Goal: Task Accomplishment & Management: Use online tool/utility

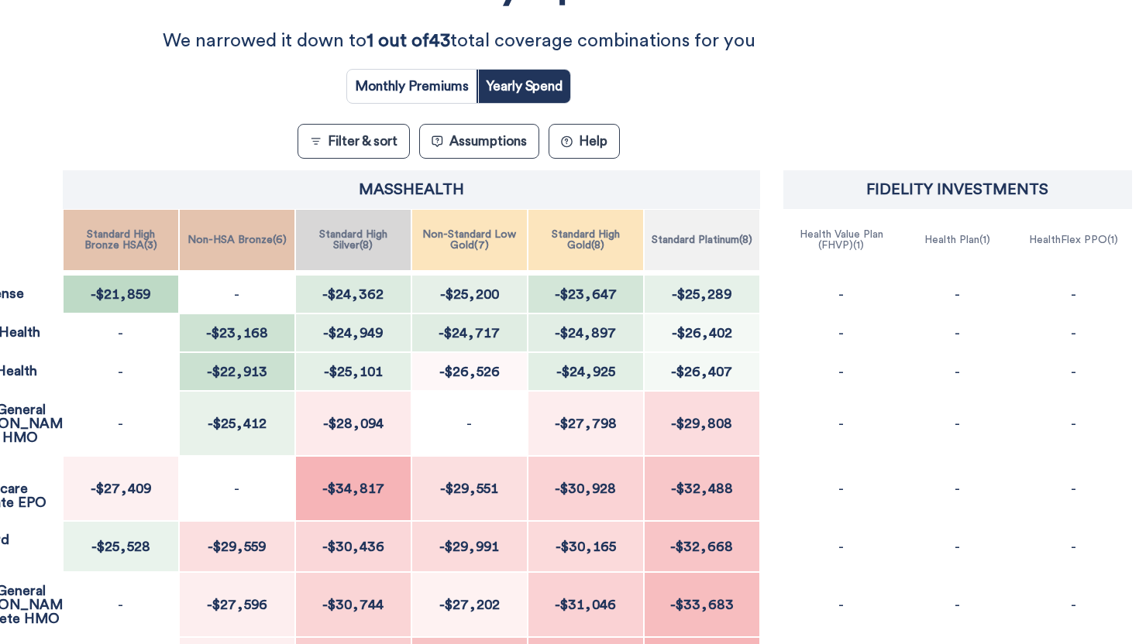
scroll to position [190, 111]
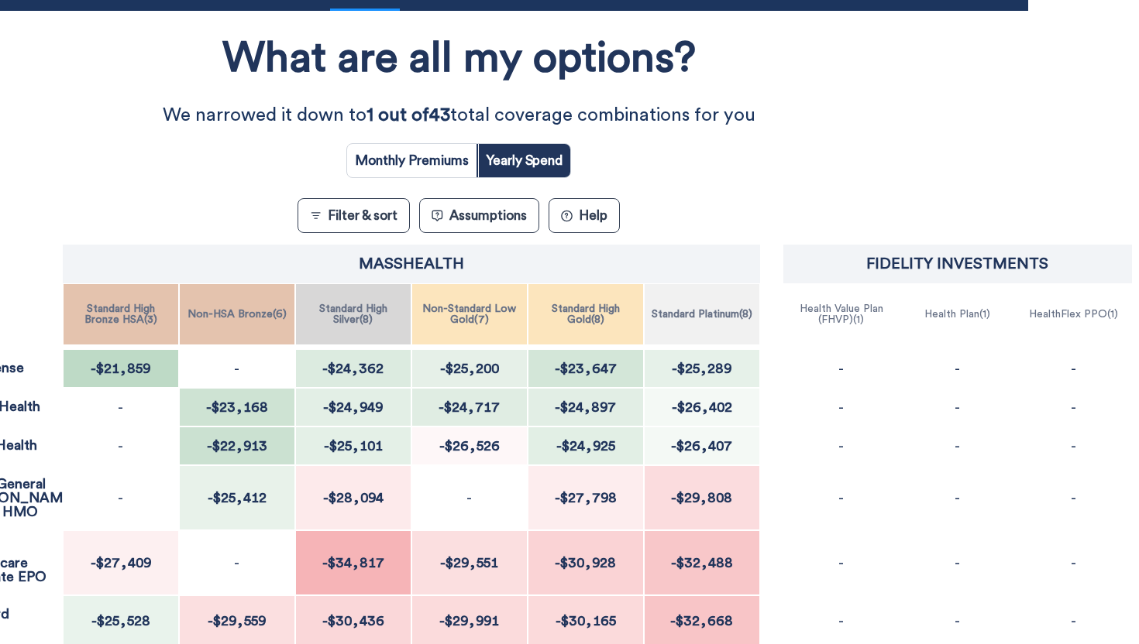
click at [395, 163] on input "radio" at bounding box center [411, 160] width 129 height 33
radio input "true"
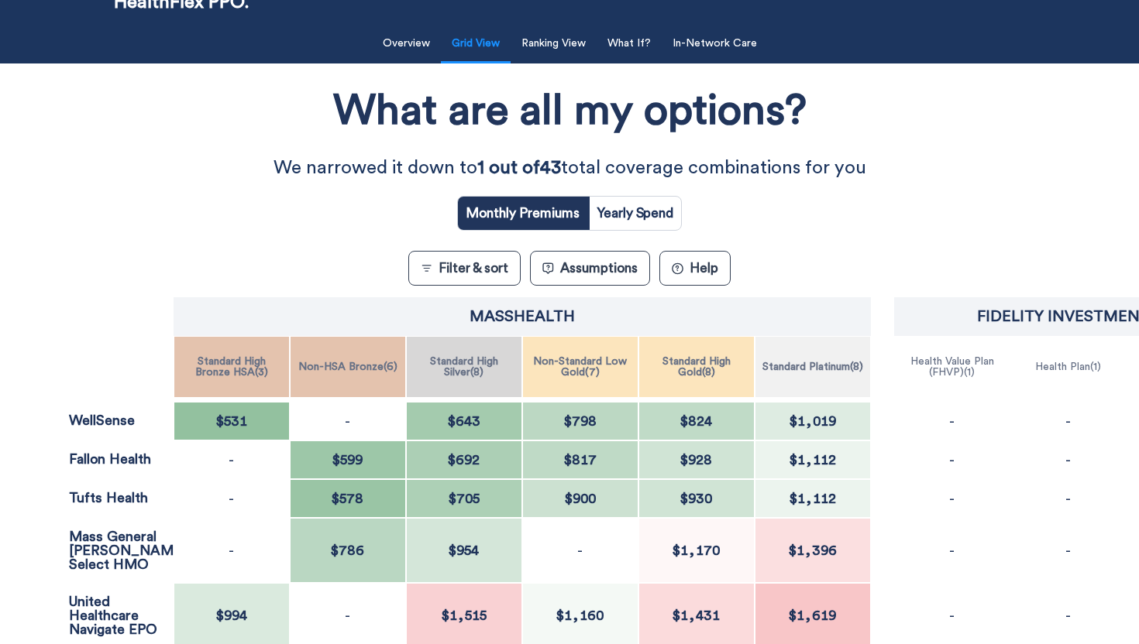
scroll to position [58, 0]
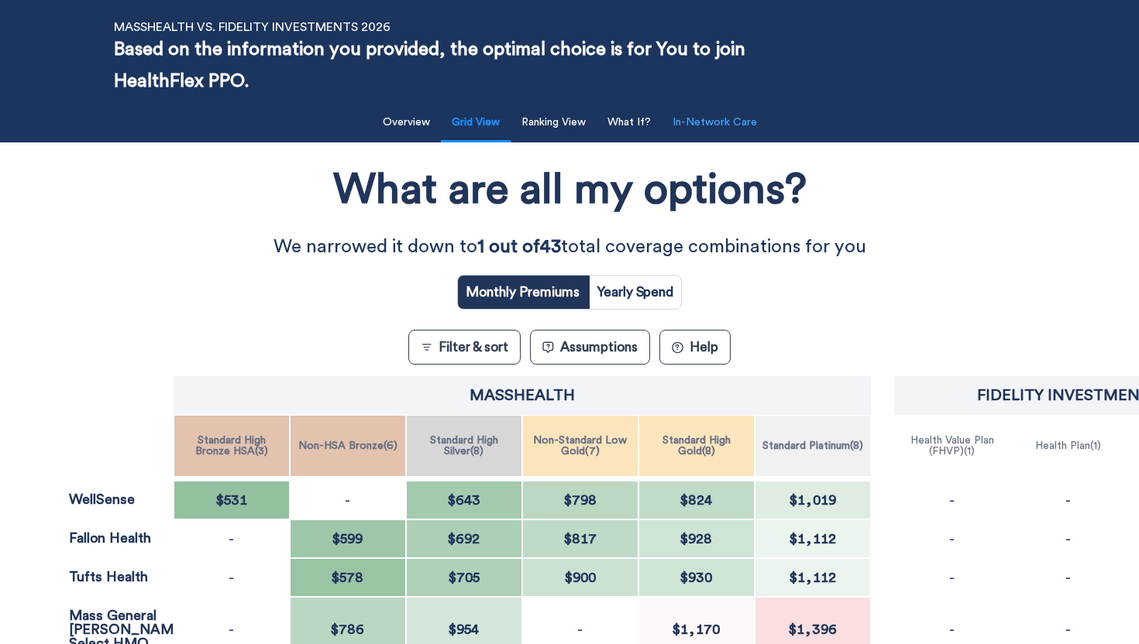
click at [706, 119] on button "In-Network Care" at bounding box center [714, 123] width 103 height 32
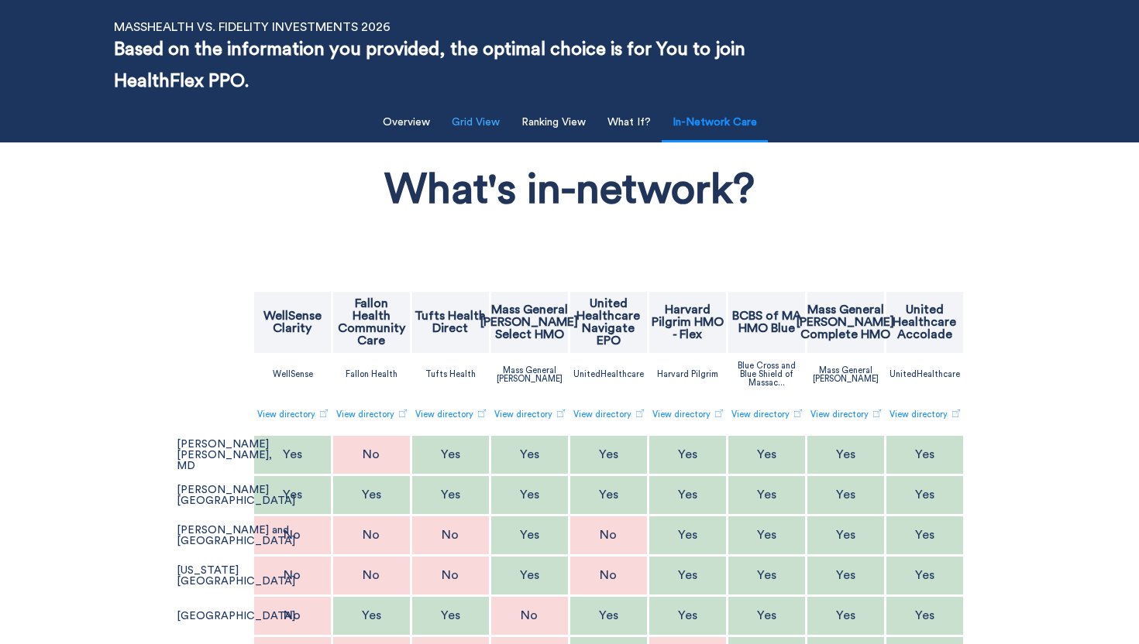
click at [472, 123] on button "Grid View" at bounding box center [475, 123] width 67 height 32
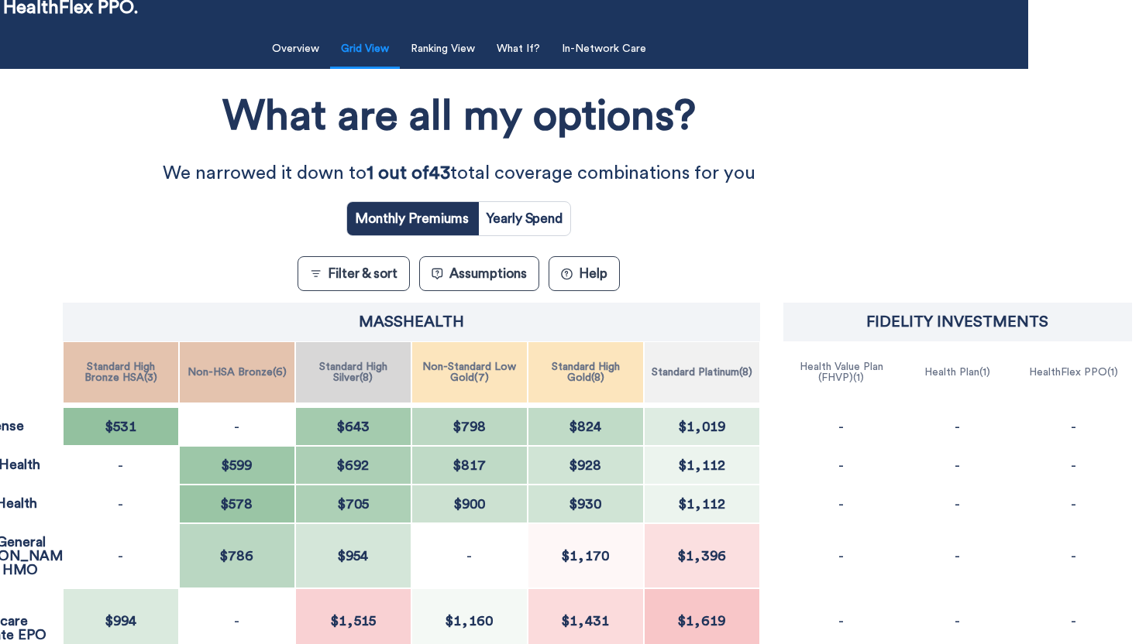
scroll to position [0, 111]
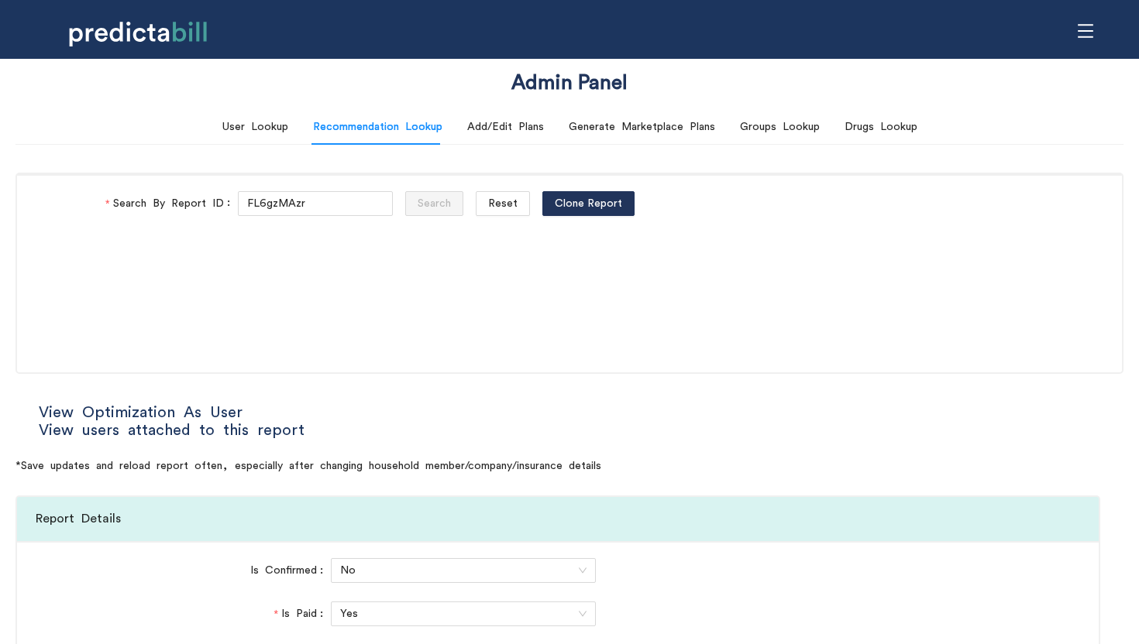
click at [290, 134] on div "User Lookup Recommendation Lookup Add/Edit Plans Generate Marketplace Plans Gro…" at bounding box center [569, 127] width 695 height 36
click at [277, 128] on div "User Lookup" at bounding box center [255, 127] width 66 height 17
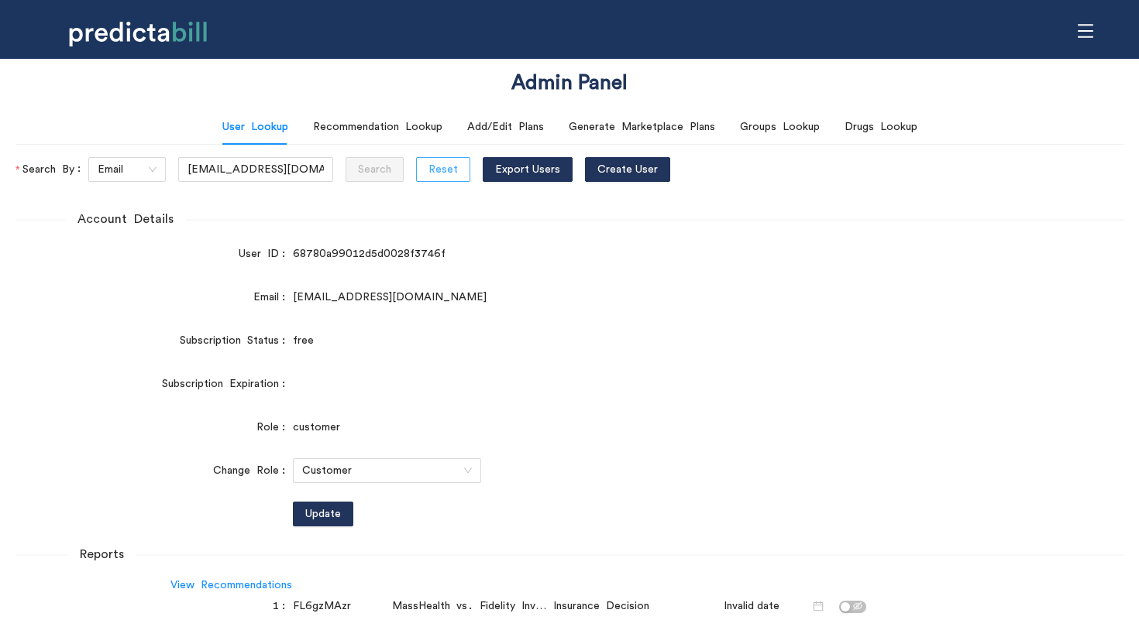
click at [431, 166] on span "Reset" at bounding box center [442, 169] width 29 height 17
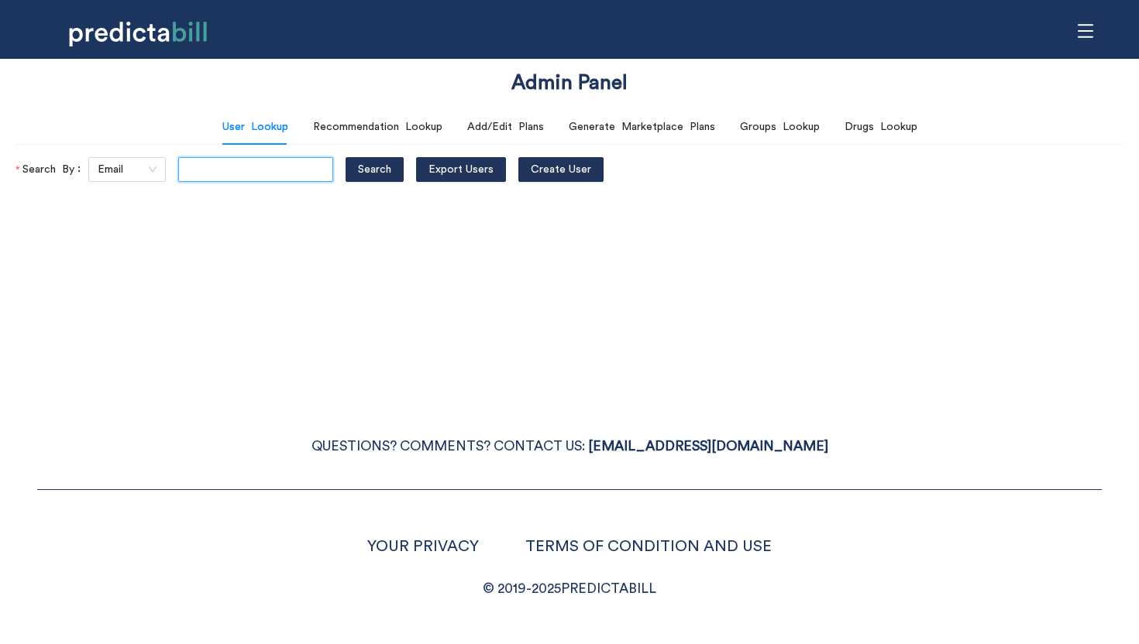
click at [199, 166] on input "text" at bounding box center [255, 169] width 155 height 25
type input "jessieewhite@yahoo.com"
click at [345, 157] on button "Search" at bounding box center [374, 169] width 58 height 25
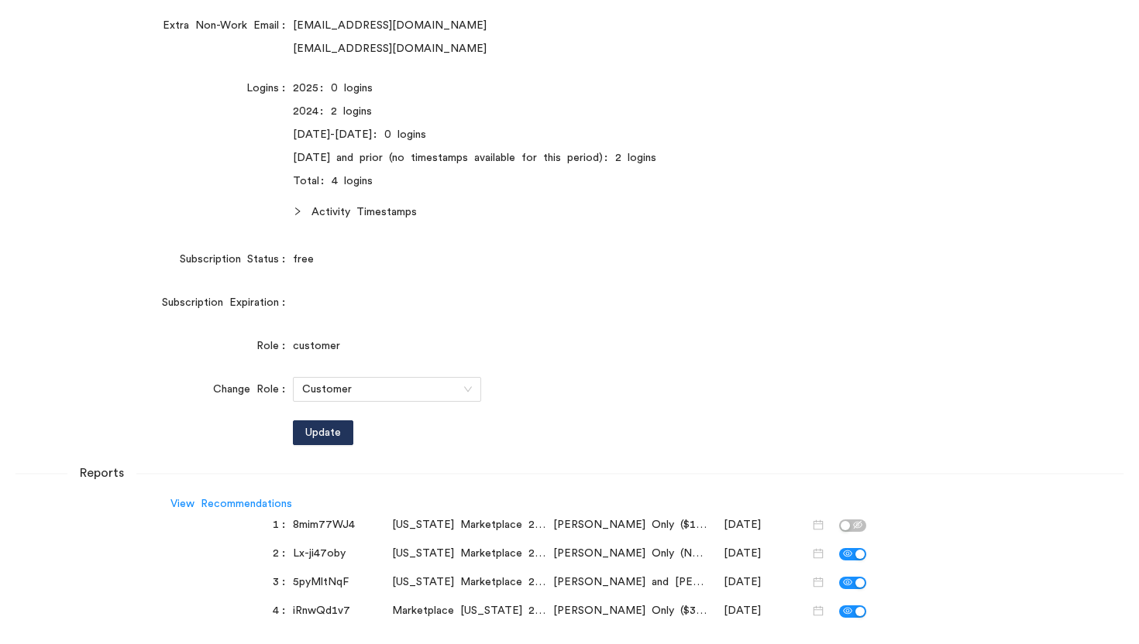
scroll to position [319, 0]
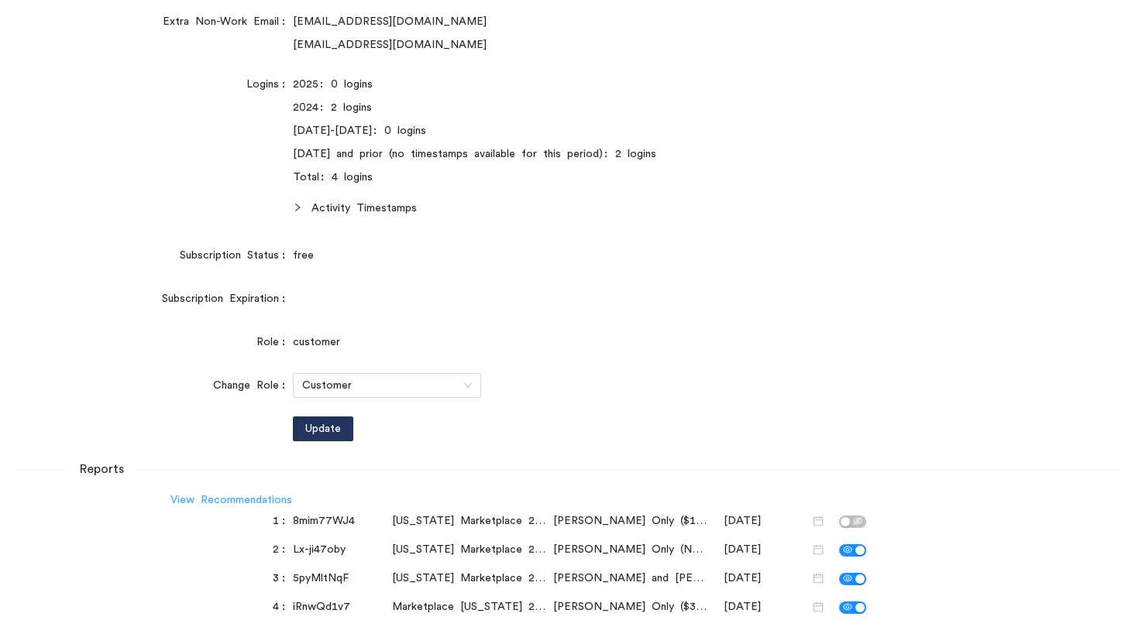
click at [231, 495] on link "View Recommendations" at bounding box center [231, 500] width 122 height 11
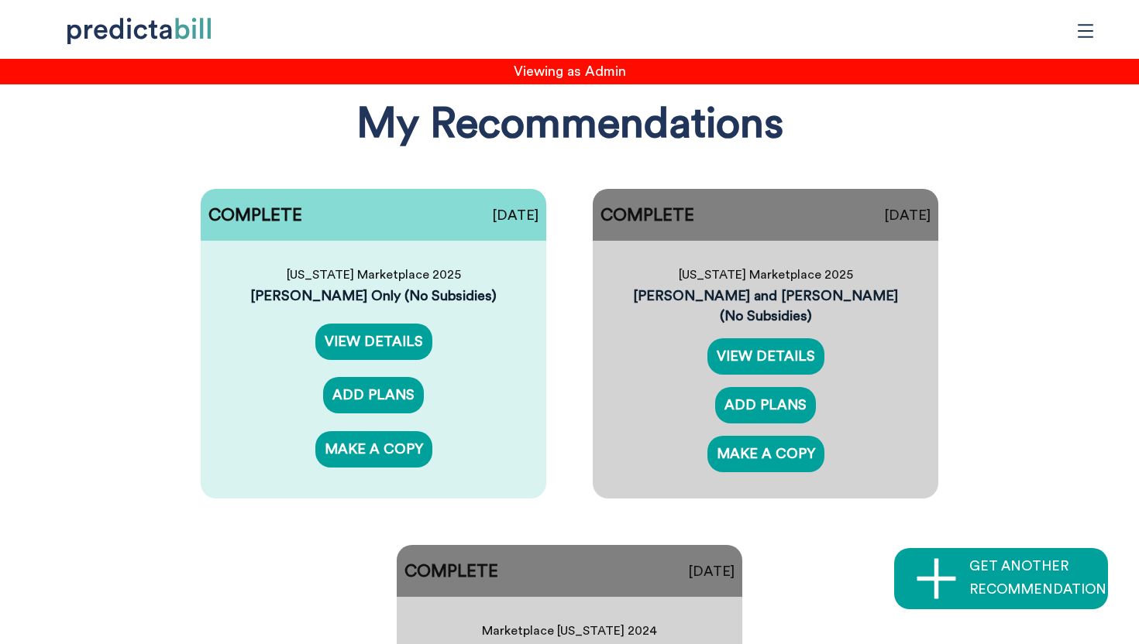
scroll to position [129, 0]
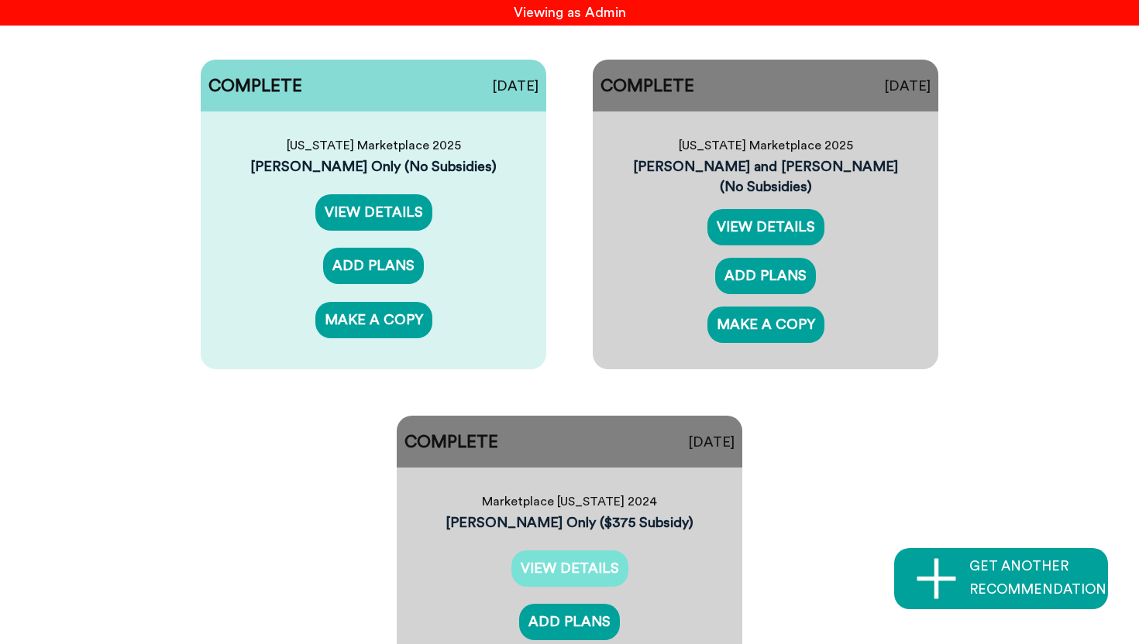
click at [566, 553] on link "VIEW DETAILS" at bounding box center [569, 569] width 117 height 36
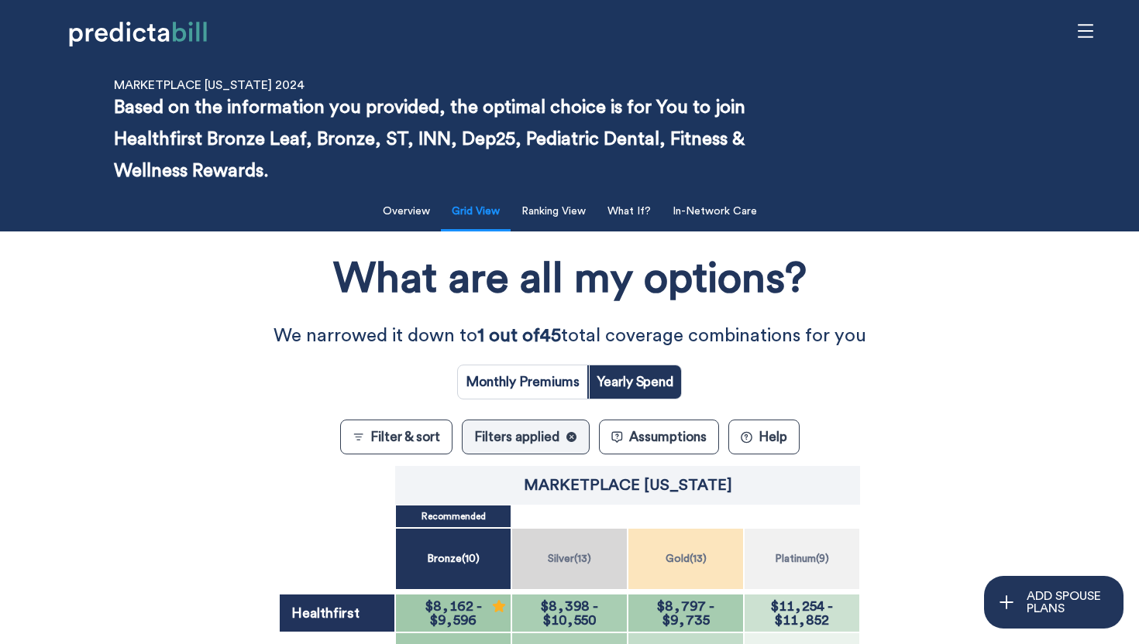
click at [211, 464] on div "What are all my options? We narrowed it down to 1 out of 45 total coverage comb…" at bounding box center [569, 584] width 1025 height 691
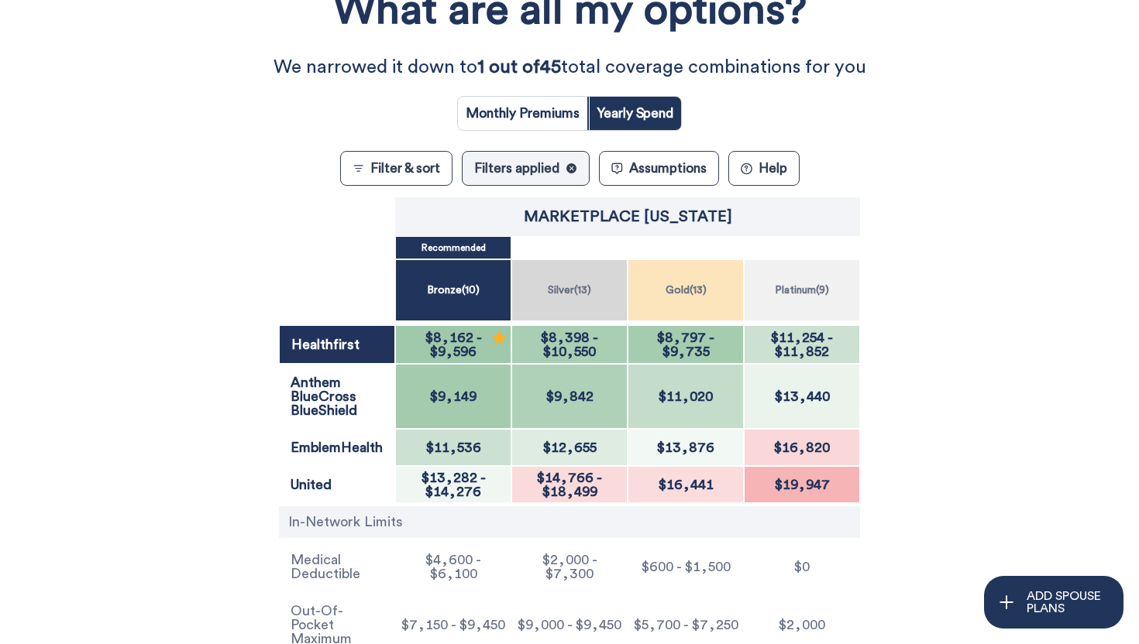
scroll to position [328, 0]
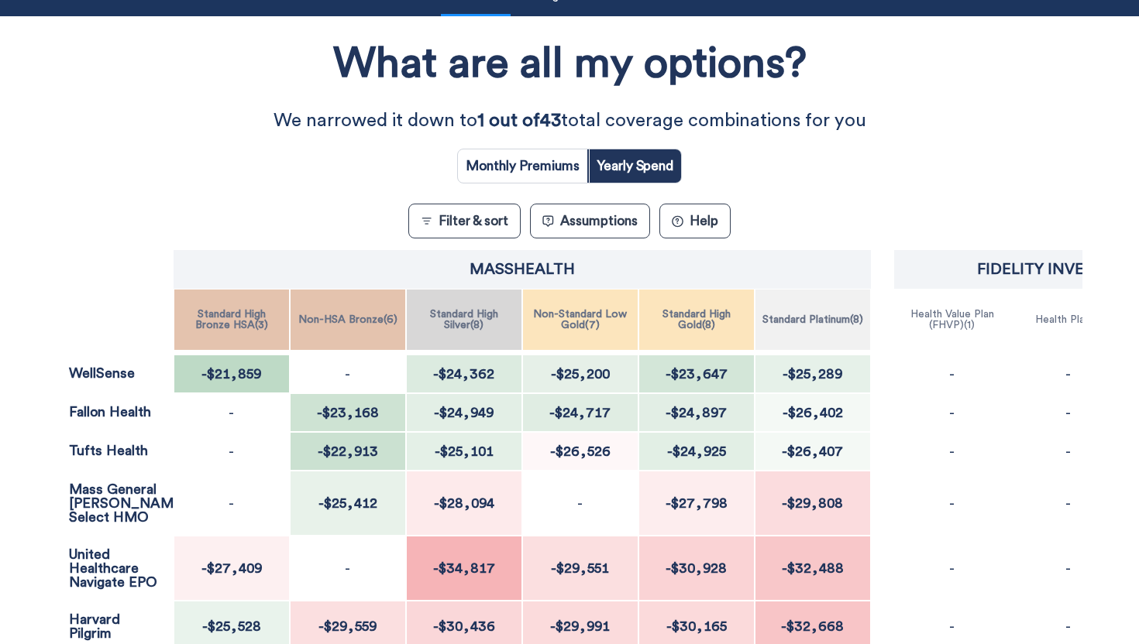
click at [548, 161] on input "radio" at bounding box center [522, 166] width 129 height 33
radio input "true"
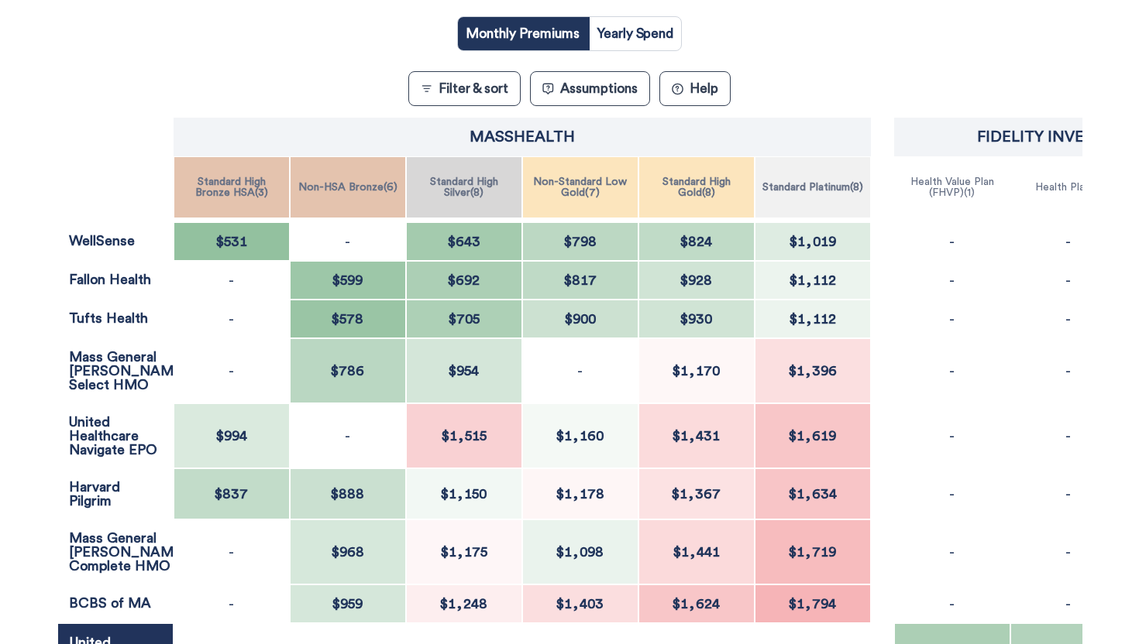
scroll to position [311, 0]
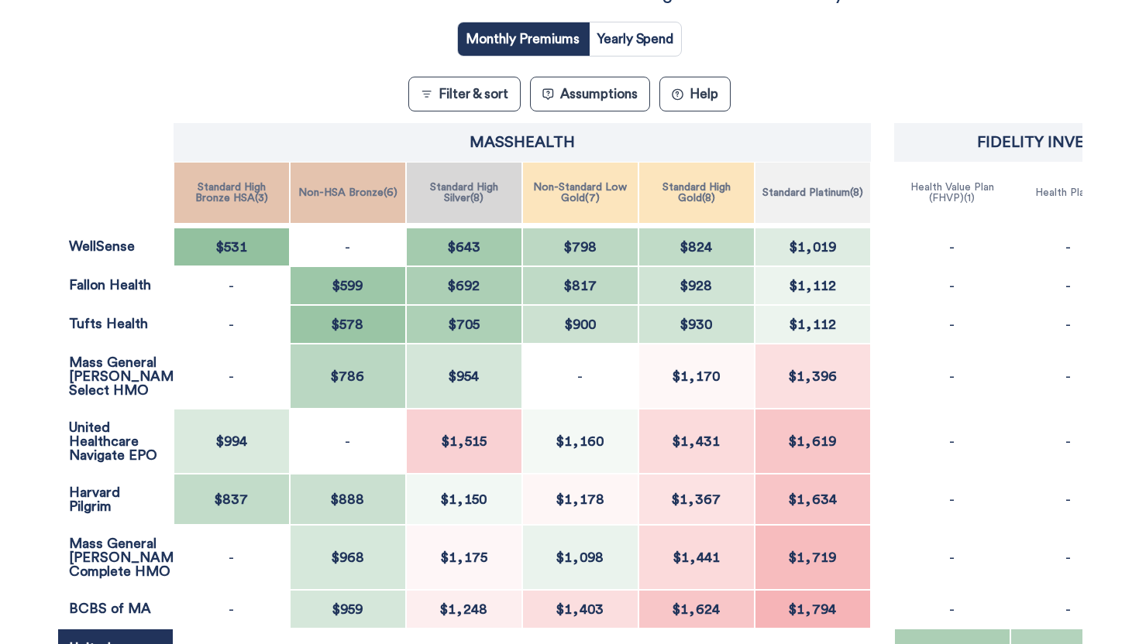
click at [629, 26] on input "radio" at bounding box center [635, 38] width 92 height 33
radio input "true"
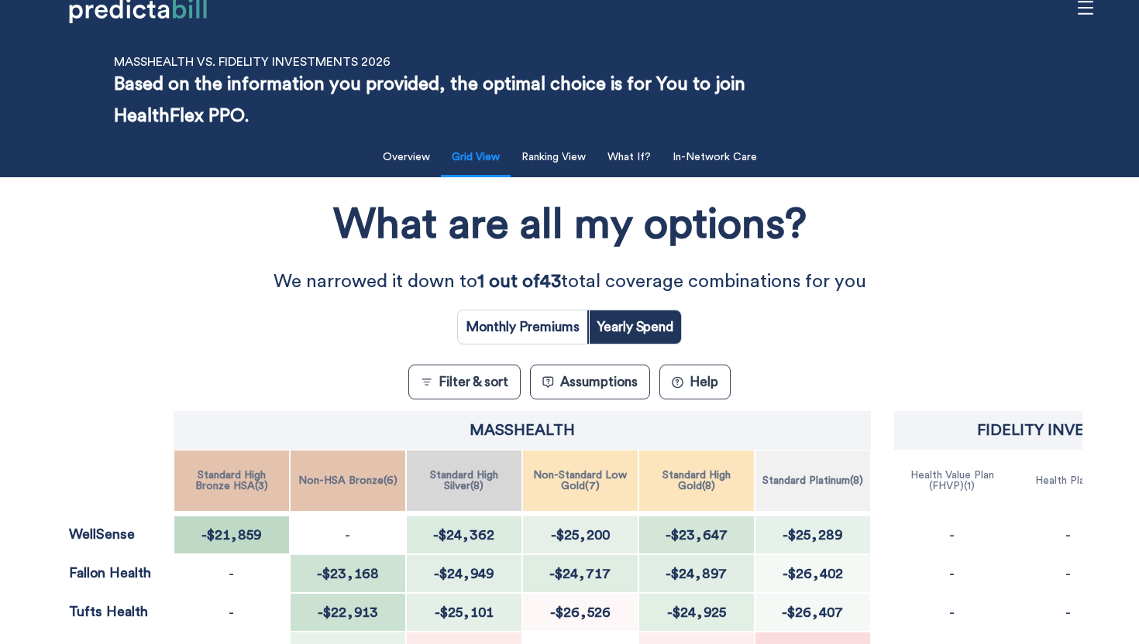
scroll to position [25, 0]
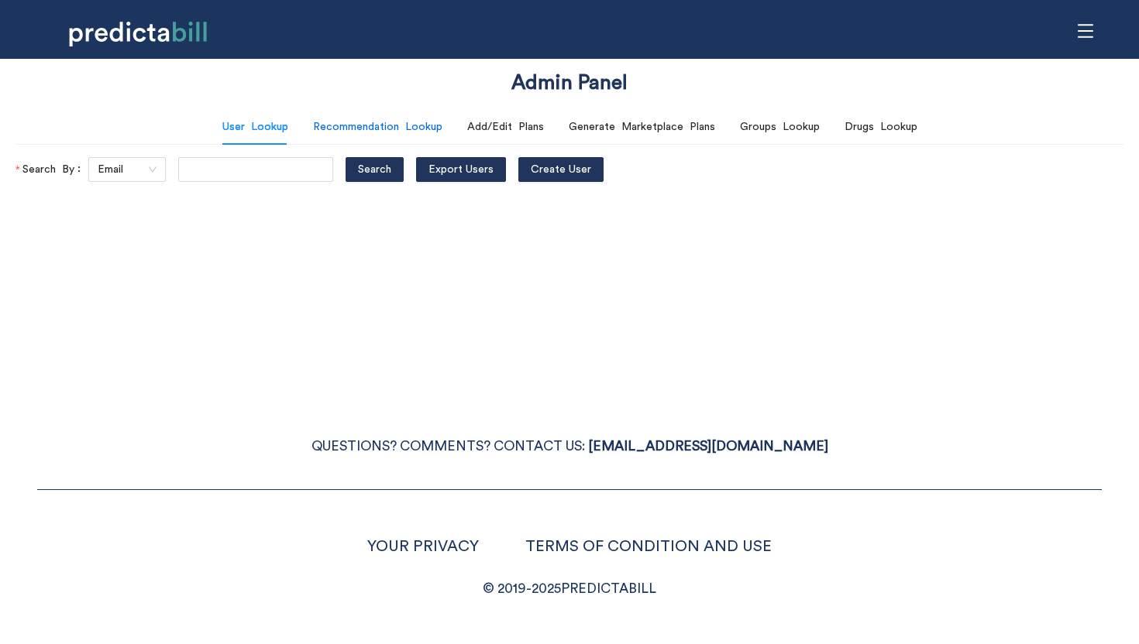
click at [373, 125] on div "Recommendation Lookup" at bounding box center [377, 127] width 129 height 17
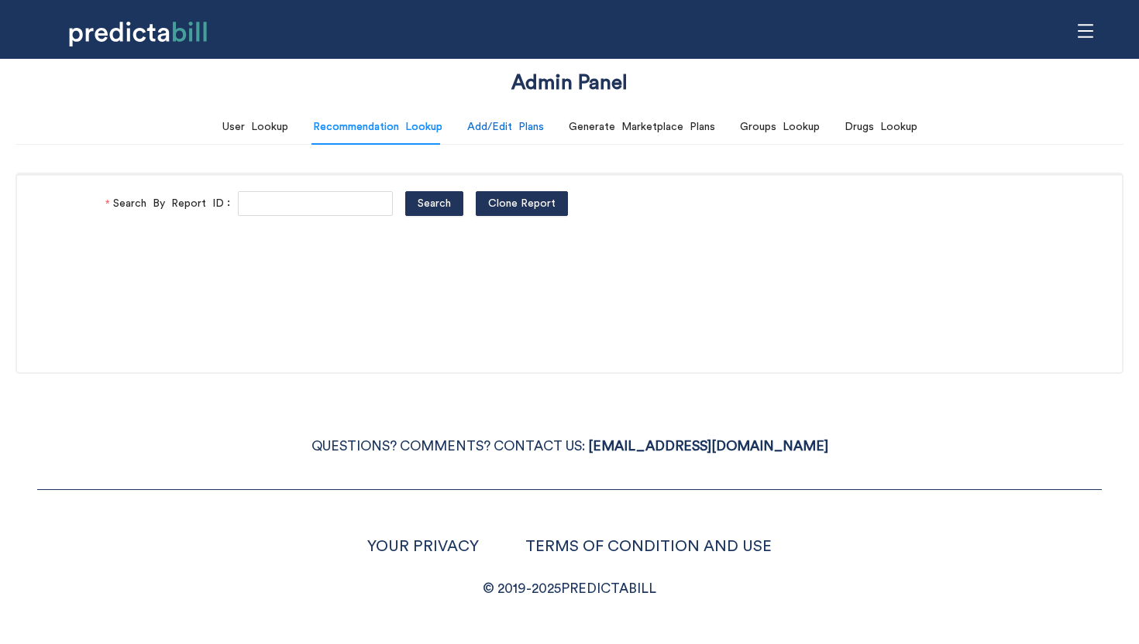
click at [517, 130] on div "Add/Edit Plans" at bounding box center [505, 127] width 77 height 17
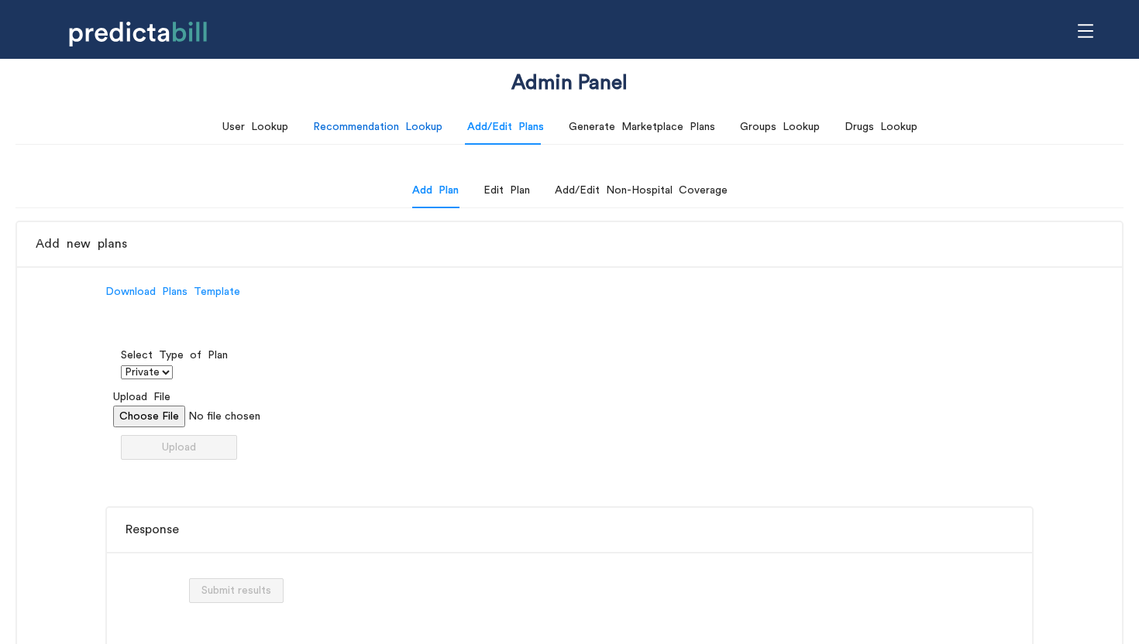
click at [389, 131] on div "Recommendation Lookup" at bounding box center [377, 127] width 129 height 17
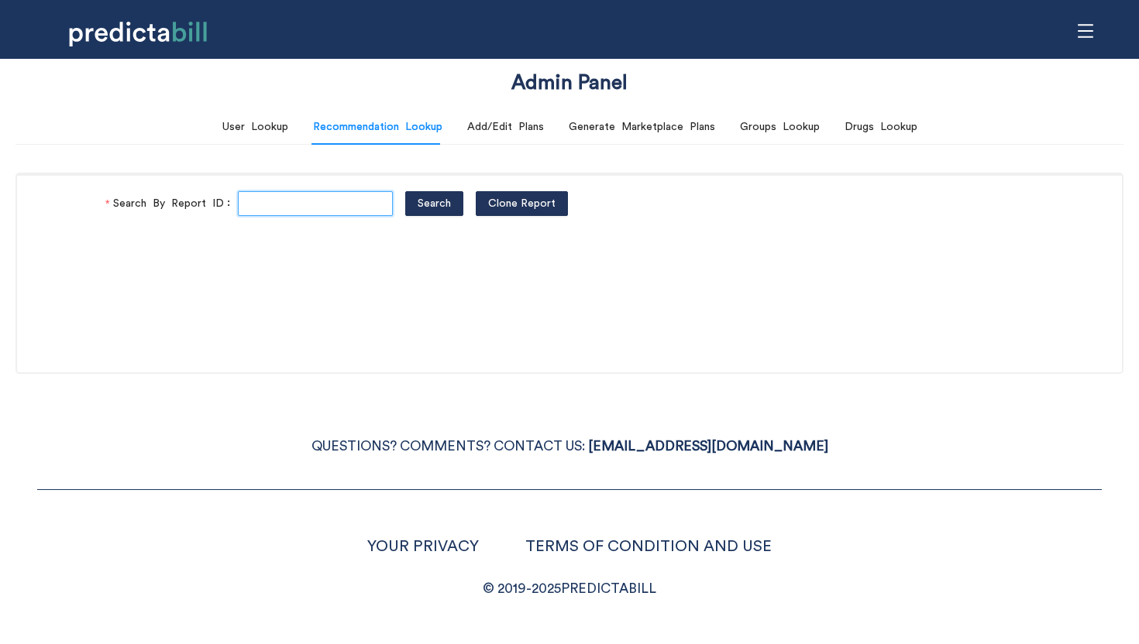
click at [294, 207] on input "Search By Report ID" at bounding box center [315, 203] width 155 height 25
paste input "FL6gzMAzr"
type input "FL6gzMAzr"
click at [405, 191] on button "Search" at bounding box center [434, 203] width 58 height 25
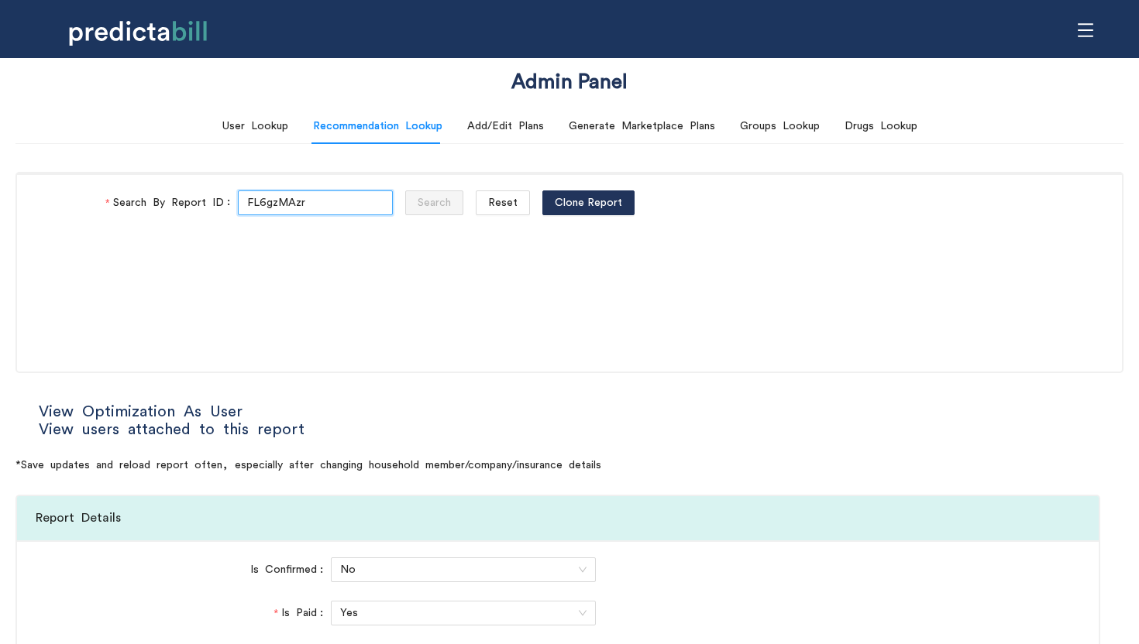
type input "Direct"
type input "Community Care"
type input "HMO - Flex"
type input "HMO Blue"
type input "Navigate EPO"
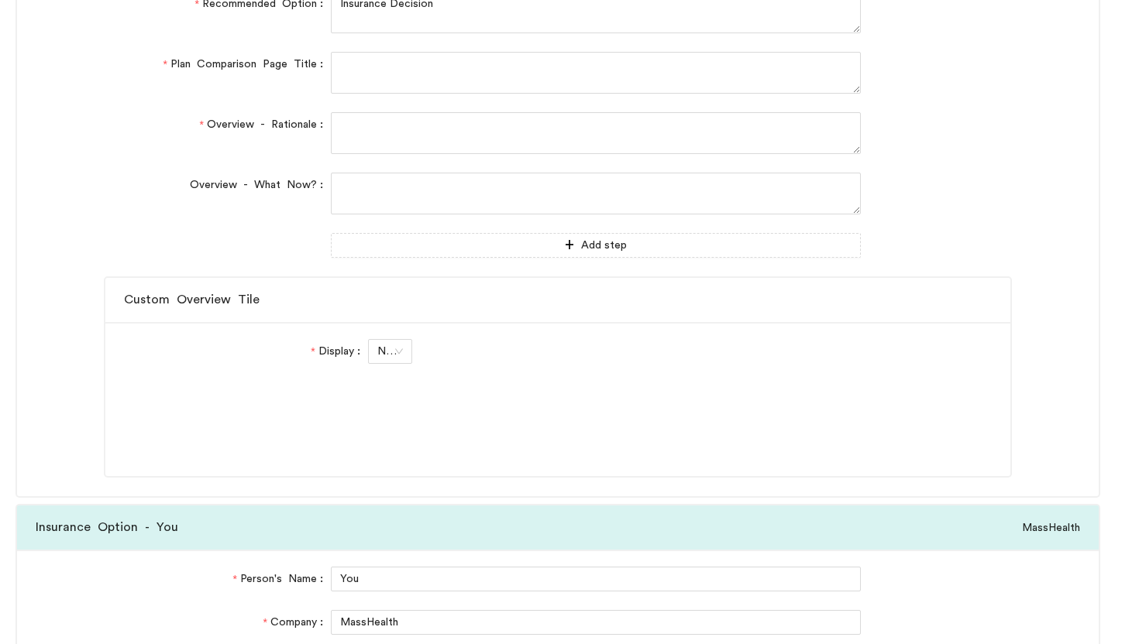
scroll to position [6416, 0]
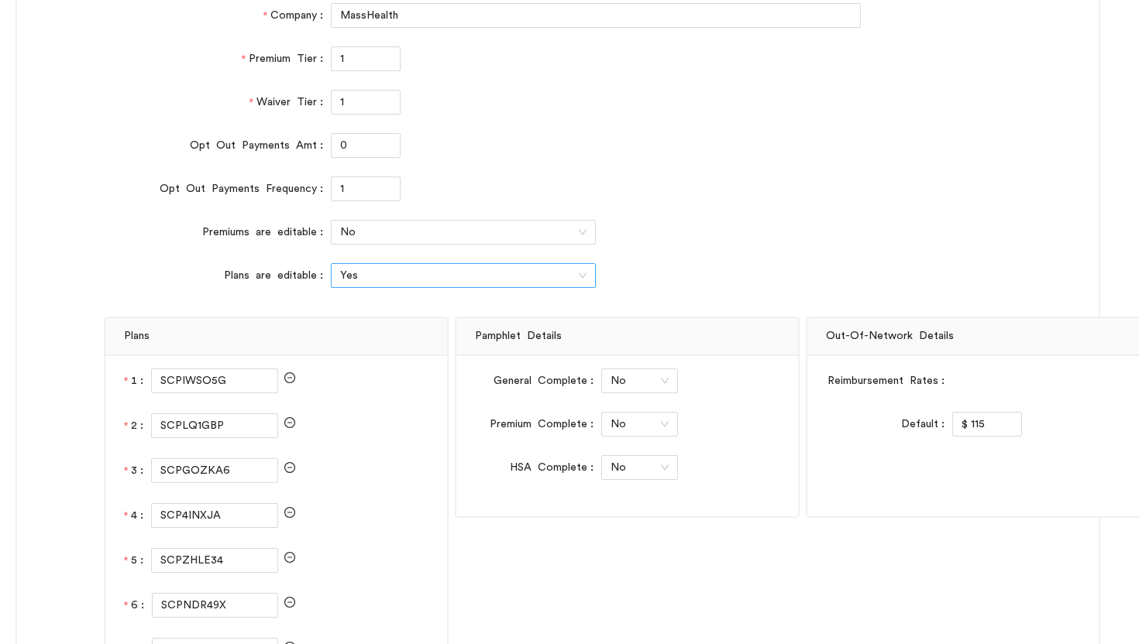
click at [358, 273] on span "Yes" at bounding box center [463, 275] width 246 height 23
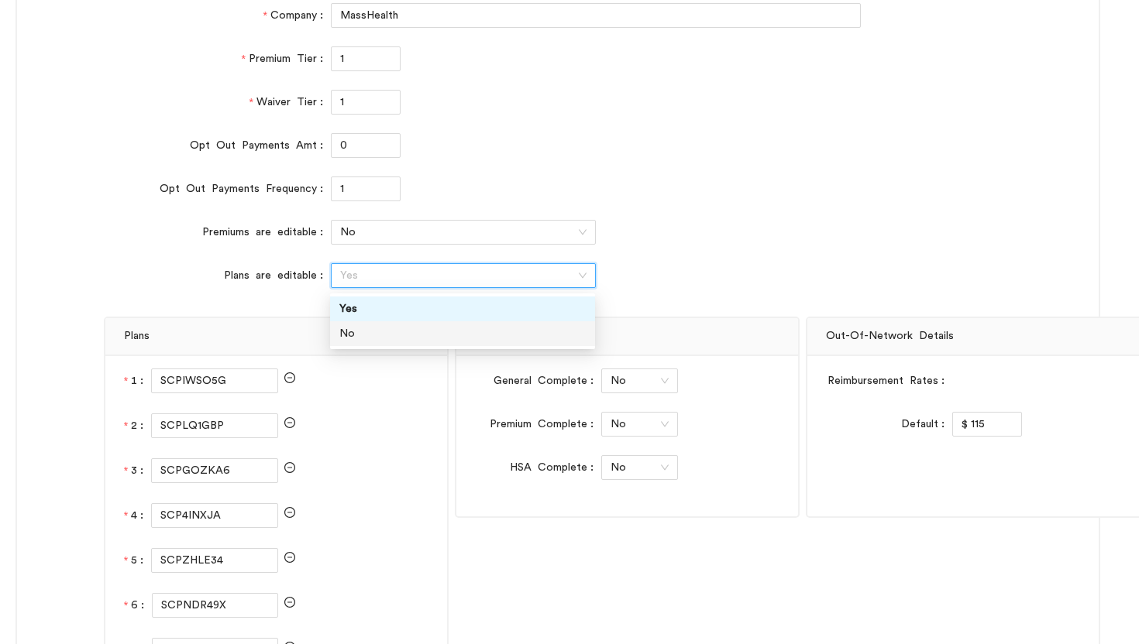
click at [354, 328] on div "No" at bounding box center [462, 333] width 246 height 17
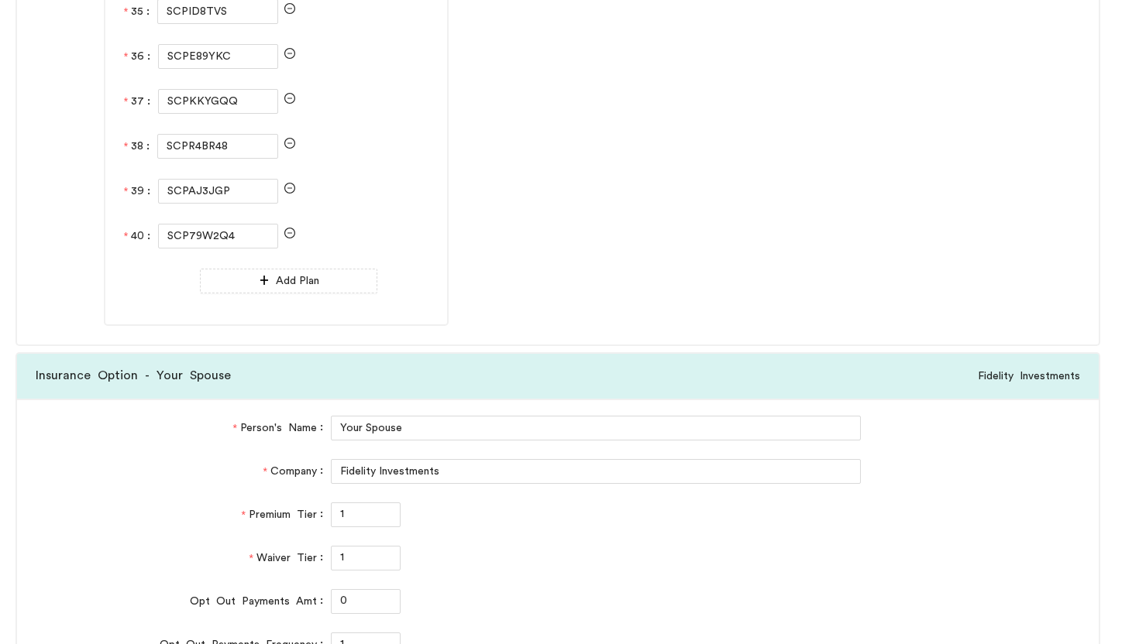
scroll to position [8650, 0]
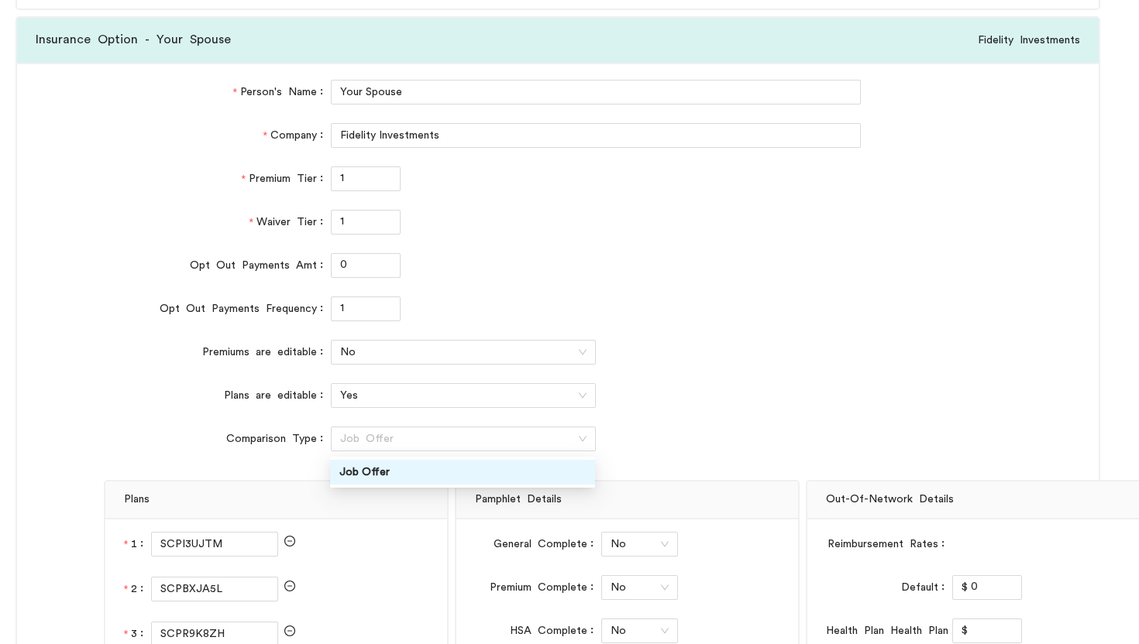
click at [425, 435] on span "Job Offer" at bounding box center [463, 439] width 246 height 23
click at [816, 361] on div "No" at bounding box center [596, 352] width 530 height 25
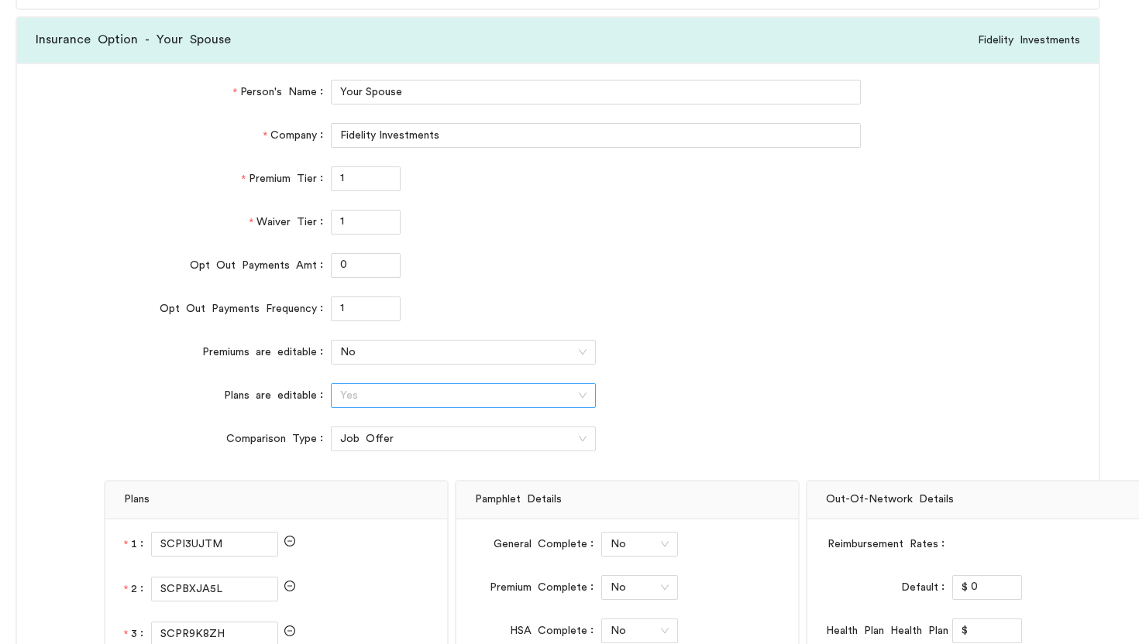
click at [441, 401] on span "Yes" at bounding box center [463, 395] width 246 height 23
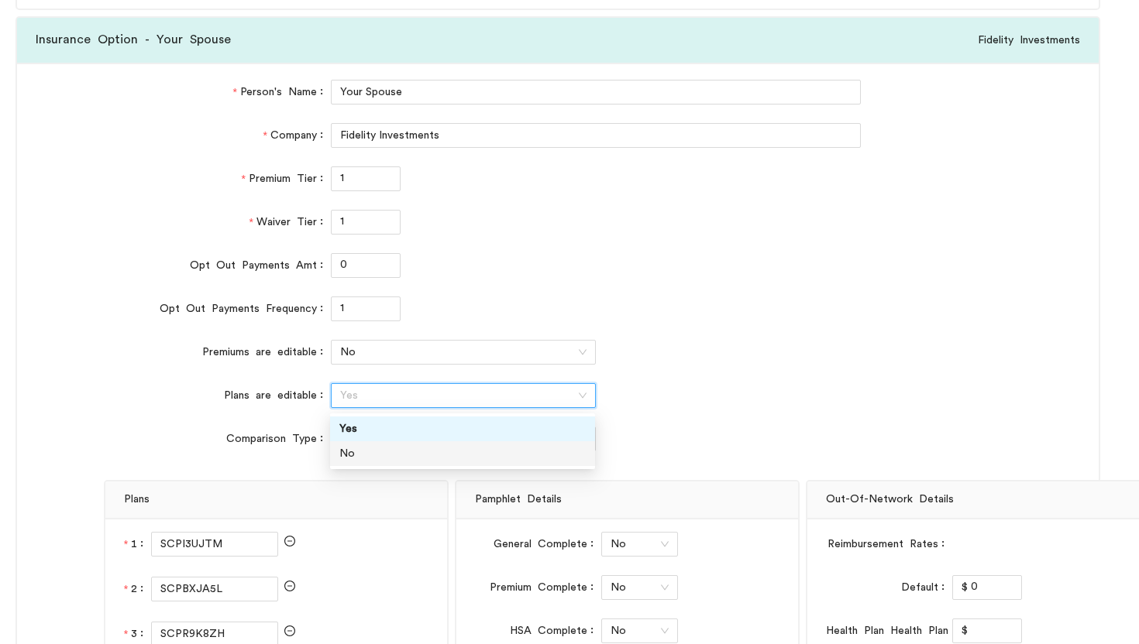
click at [366, 448] on div "No" at bounding box center [462, 453] width 246 height 17
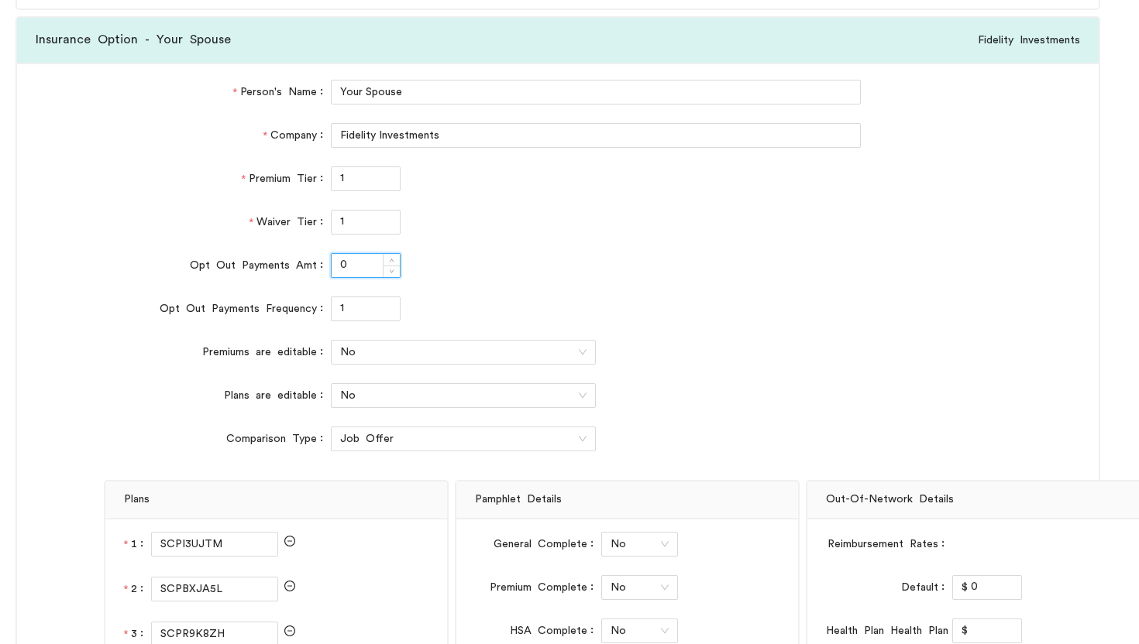
click at [352, 263] on input "0" at bounding box center [366, 265] width 68 height 23
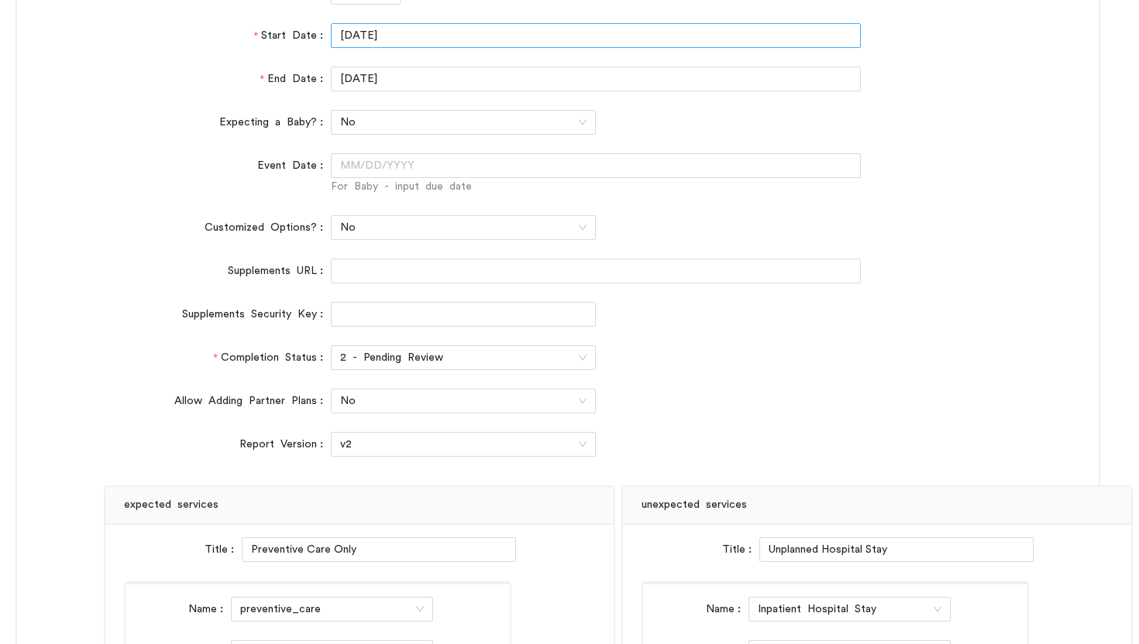
scroll to position [1013, 0]
click at [519, 347] on span "2 - Pending Review" at bounding box center [463, 356] width 246 height 23
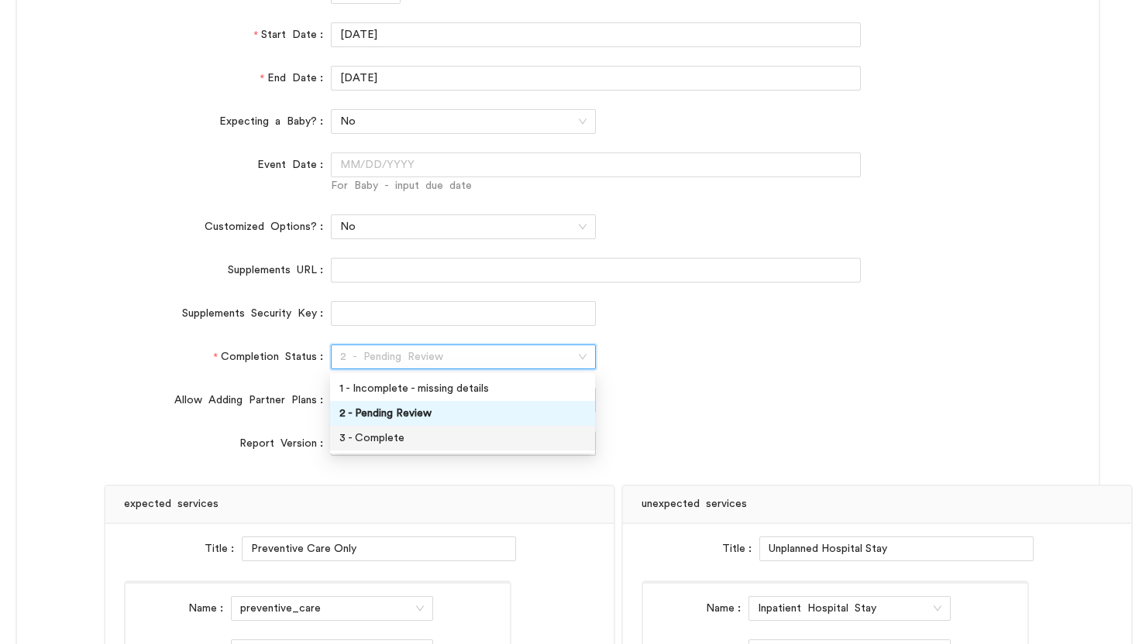
click at [383, 438] on div "3 - Complete" at bounding box center [462, 438] width 246 height 17
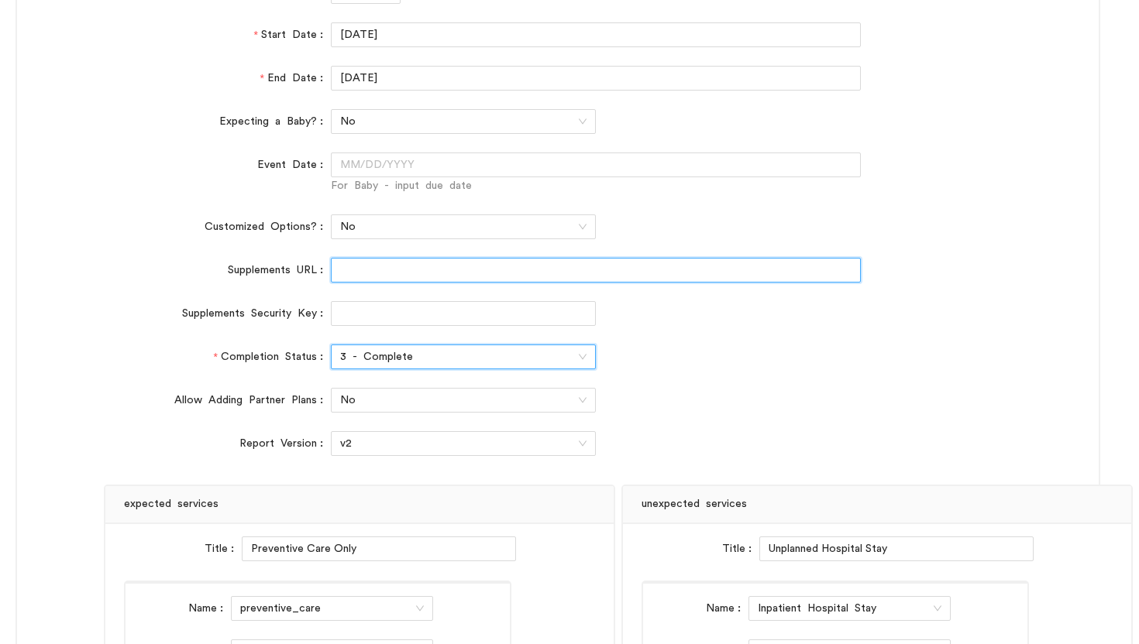
click at [344, 269] on input "Supplements URL" at bounding box center [596, 270] width 530 height 25
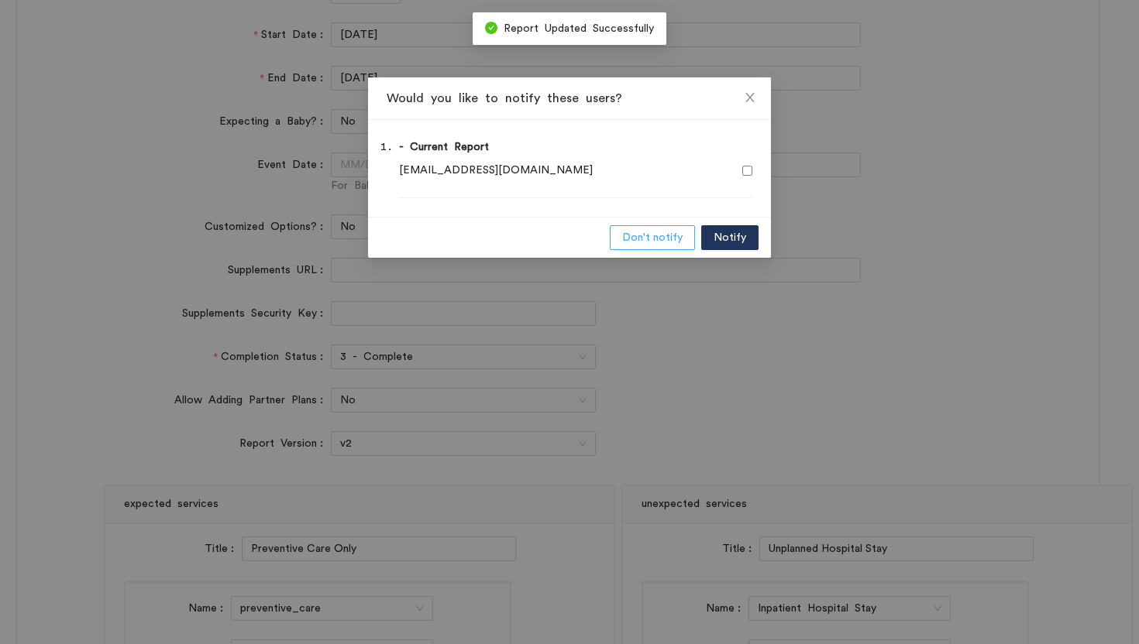
click at [636, 235] on span "Don't notify" at bounding box center [652, 237] width 60 height 17
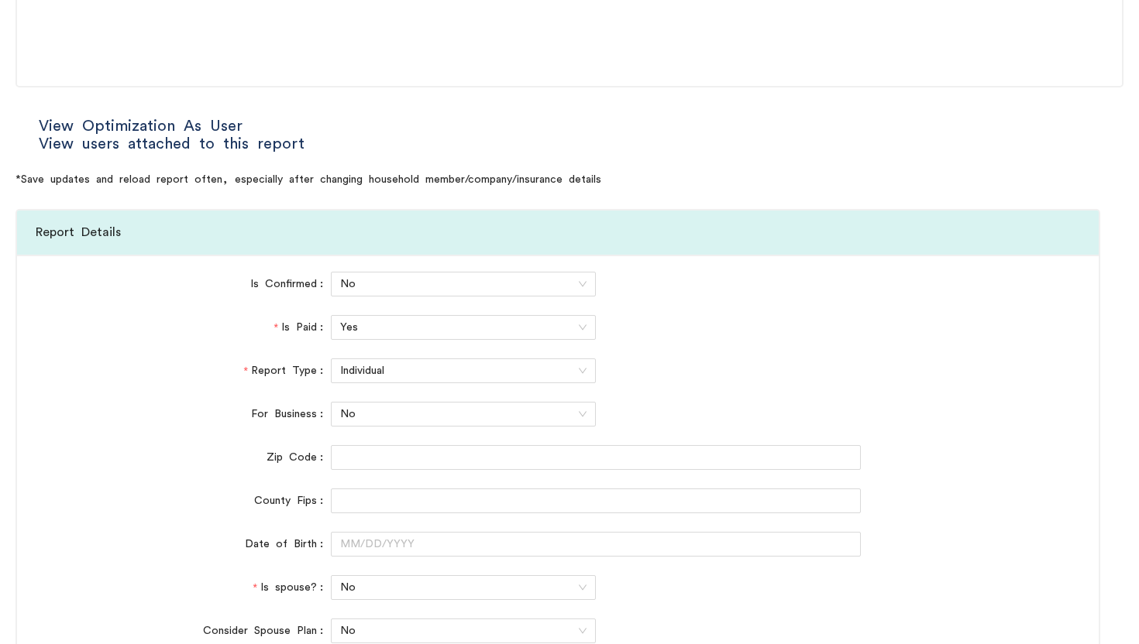
scroll to position [0, 0]
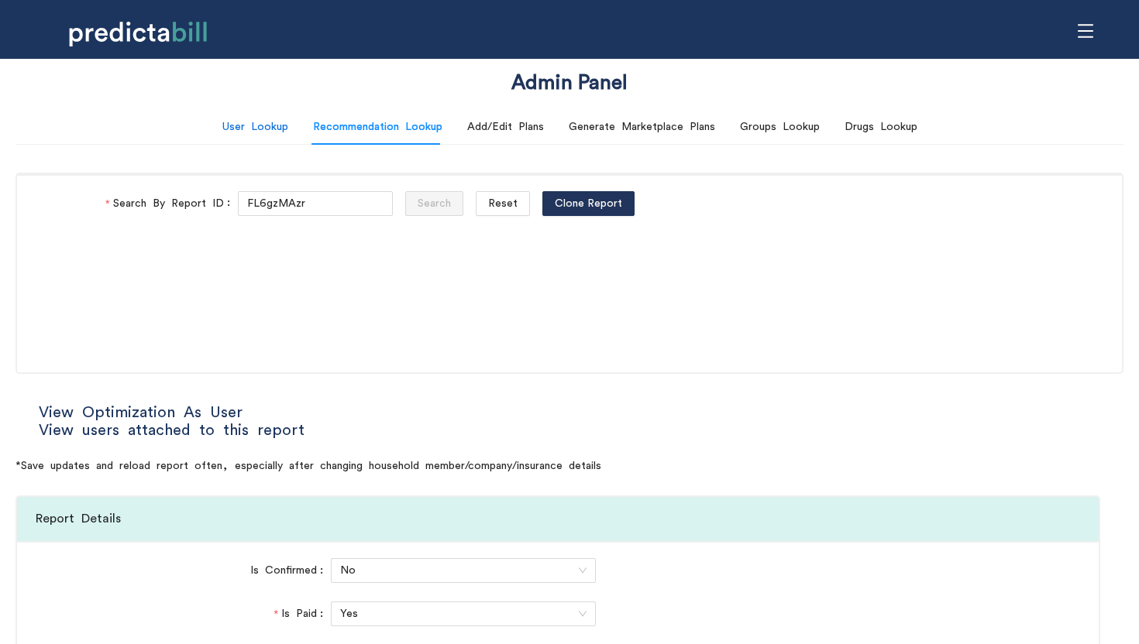
click at [253, 129] on div "User Lookup" at bounding box center [255, 127] width 66 height 17
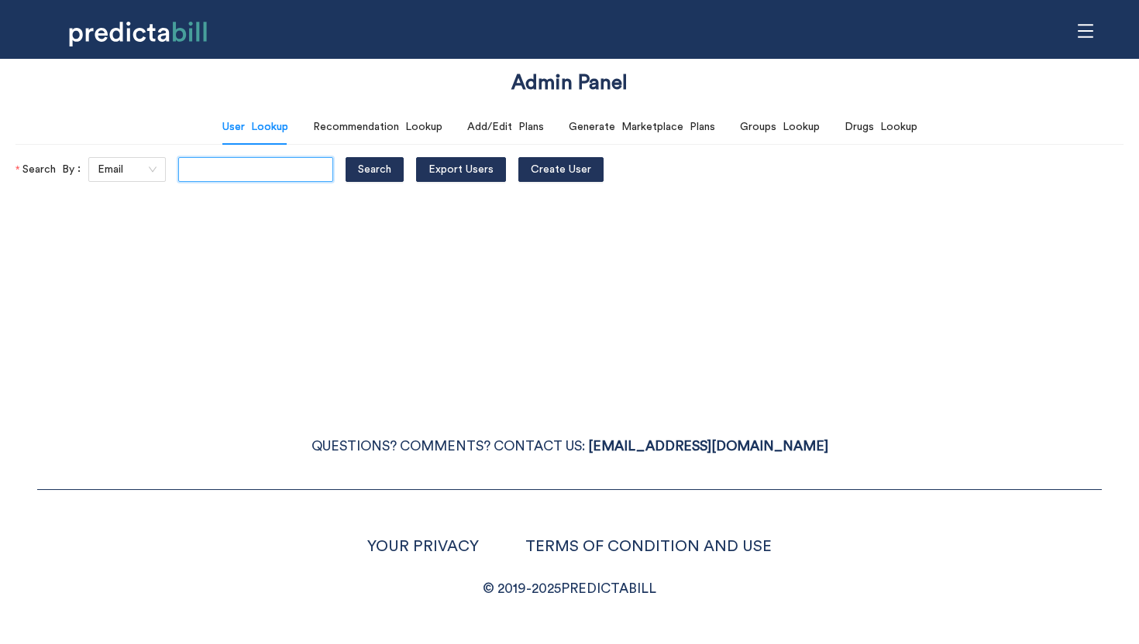
click at [187, 171] on input "text" at bounding box center [255, 169] width 155 height 25
type input "bcompson@icloud.com"
click at [345, 157] on button "Search" at bounding box center [374, 169] width 58 height 25
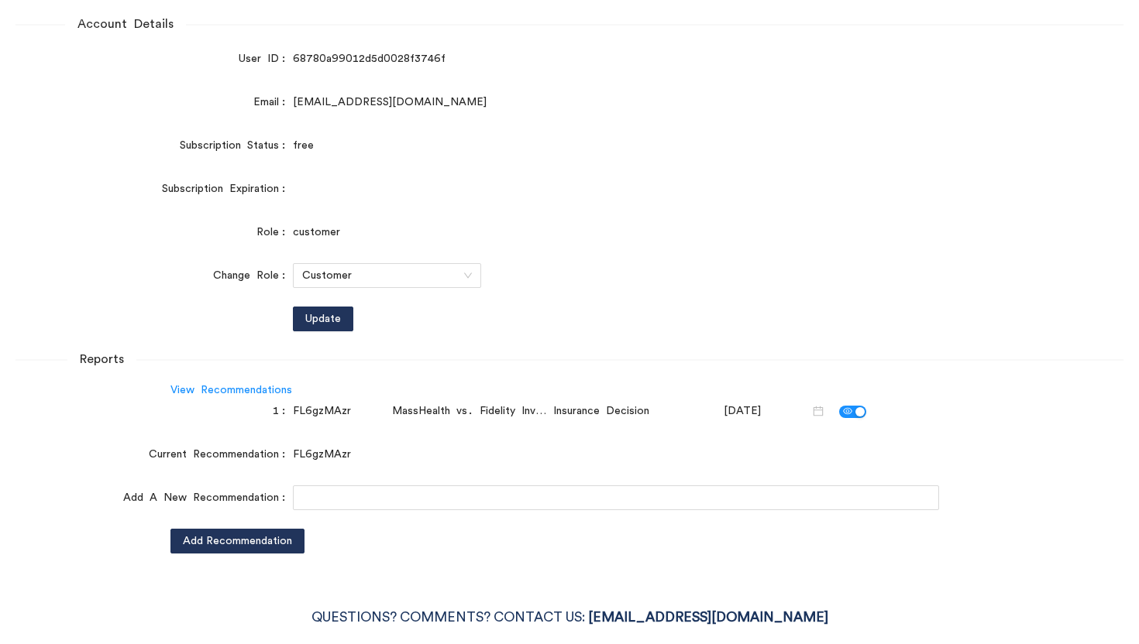
scroll to position [212, 0]
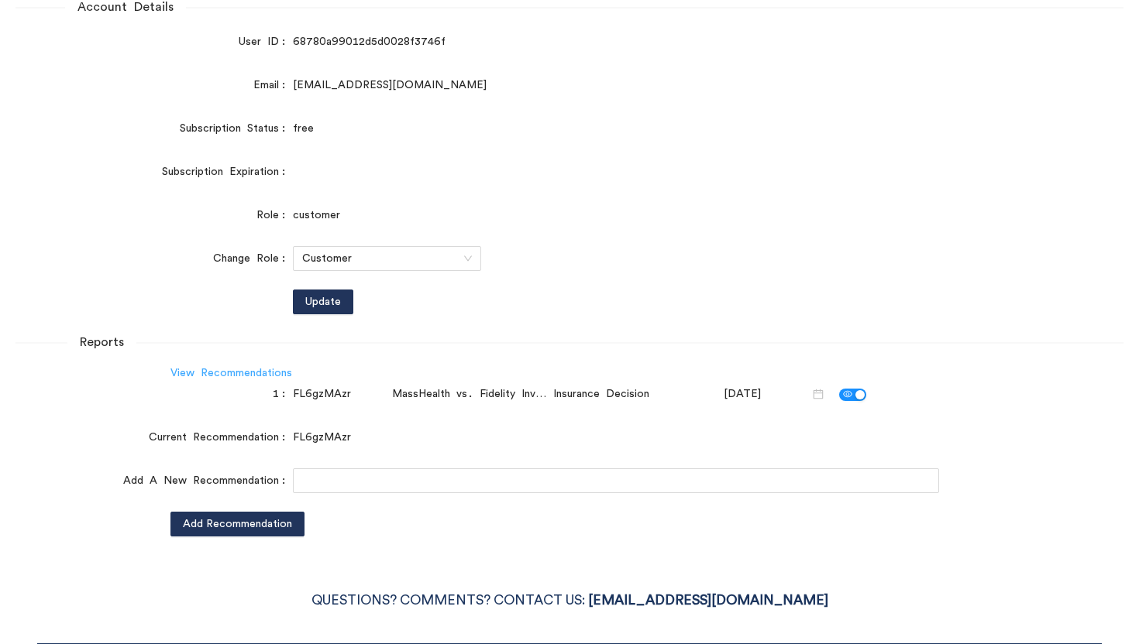
click at [247, 370] on link "View Recommendations" at bounding box center [231, 373] width 122 height 11
click at [1034, 393] on div "1 FL6gzMAzr MassHealth vs. Fidelity Investments 2026 Insurance Decision 10/07/2…" at bounding box center [569, 394] width 1108 height 25
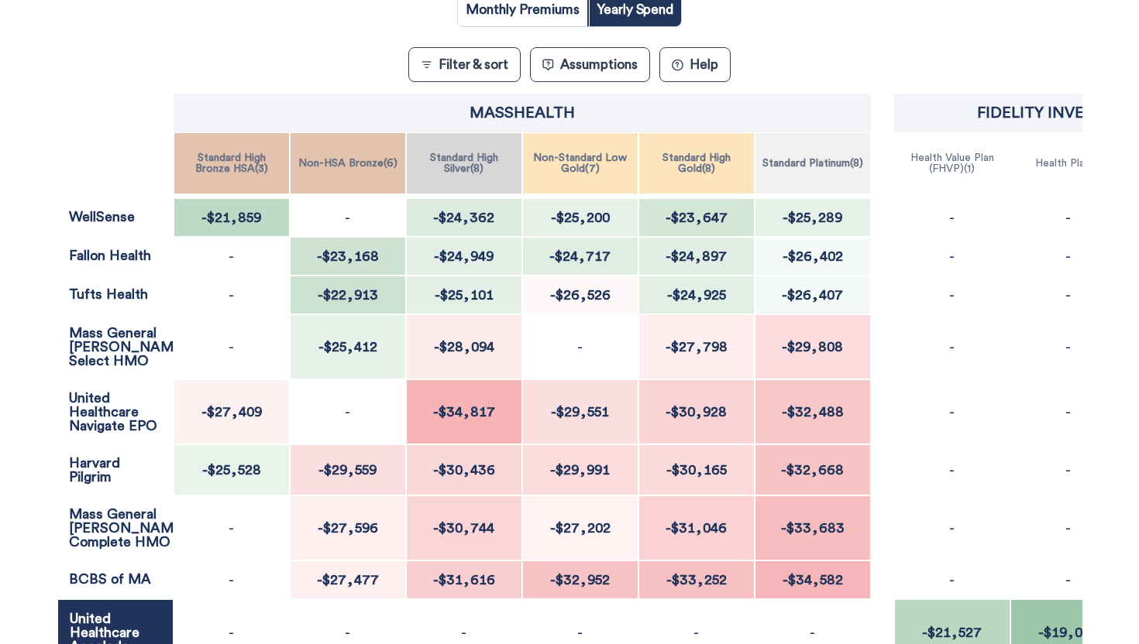
scroll to position [375, 0]
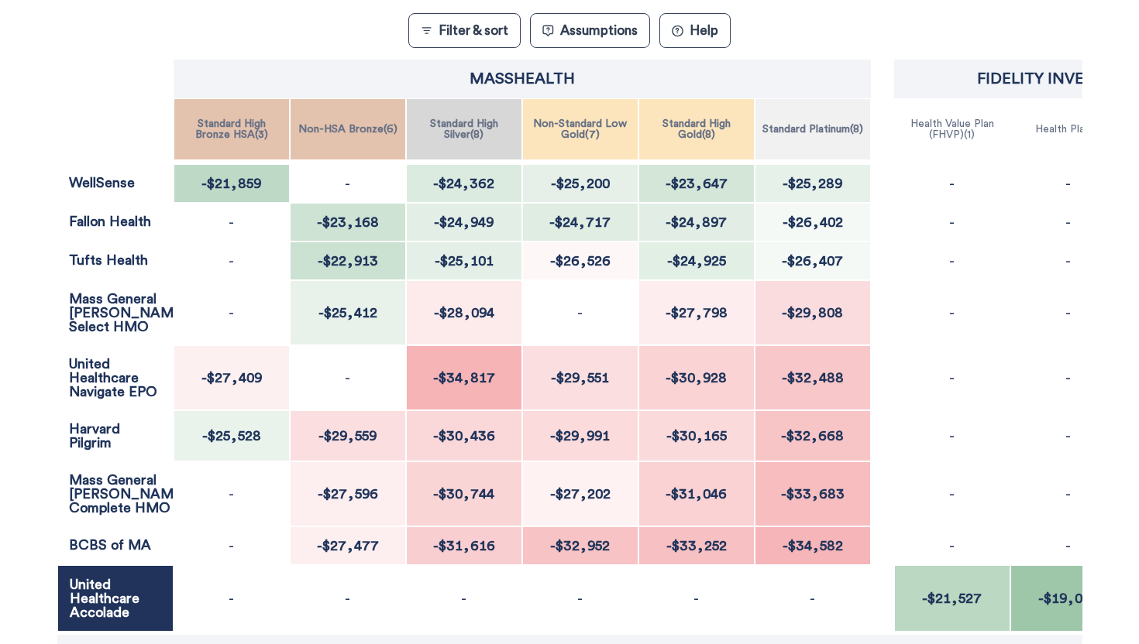
click at [568, 35] on button "Assumptions" at bounding box center [590, 30] width 120 height 35
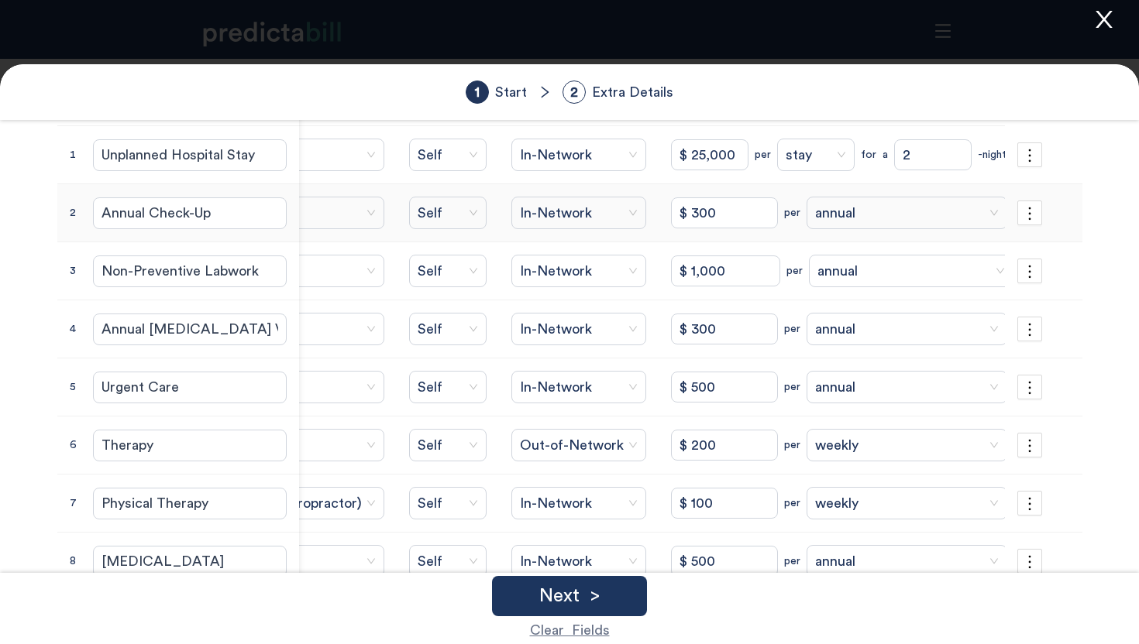
scroll to position [126, 0]
click at [1111, 24] on icon "close" at bounding box center [1103, 19] width 23 height 23
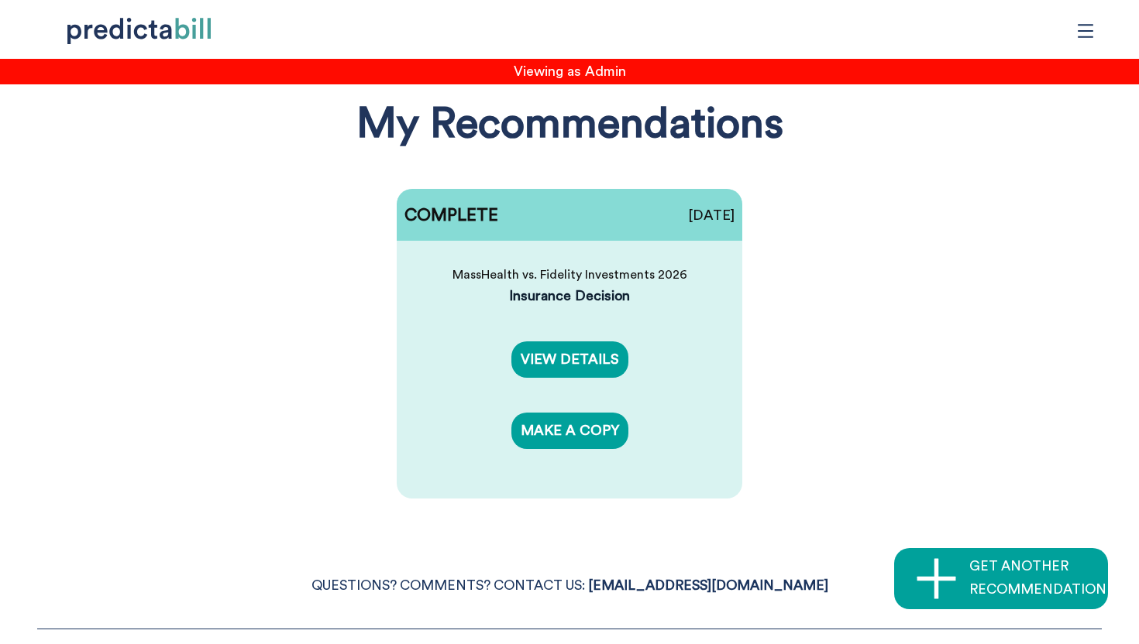
click at [950, 399] on div "COMPLETE [DATE] MassHealth vs. Fidelity Investments 2026 Insurance Decision VIE…" at bounding box center [569, 344] width 1108 height 356
